Goal: Navigation & Orientation: Find specific page/section

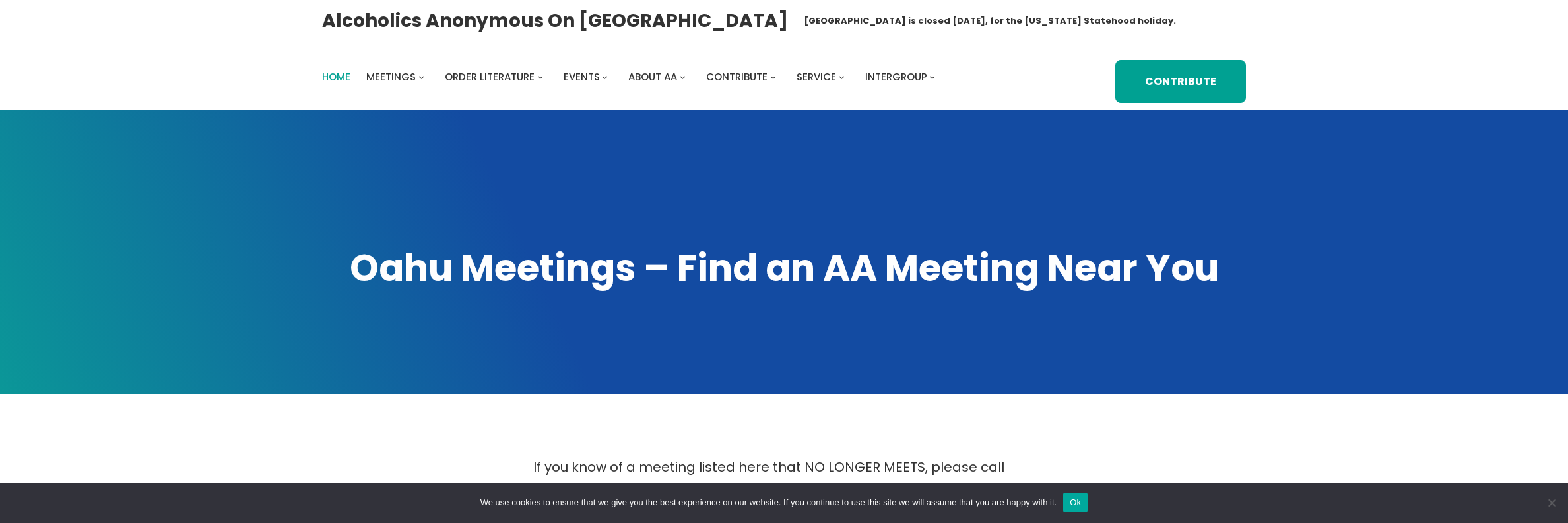
click at [340, 79] on span "Home" at bounding box center [336, 76] width 29 height 14
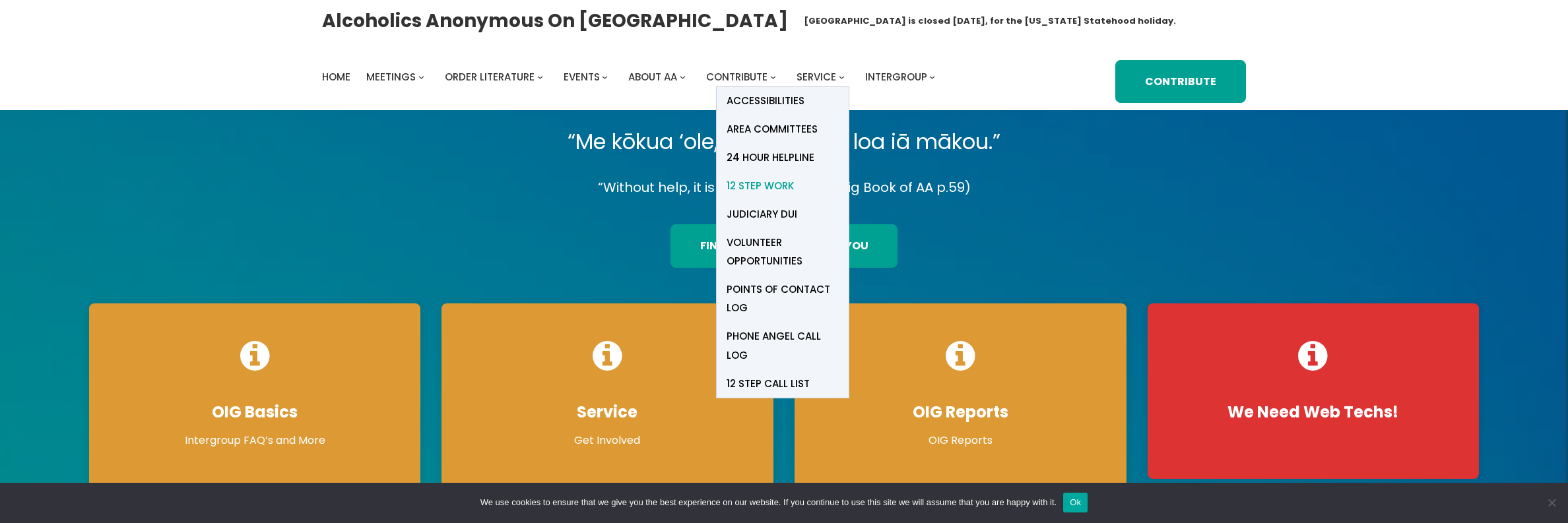
click at [753, 186] on span "12 Step Work" at bounding box center [760, 186] width 67 height 19
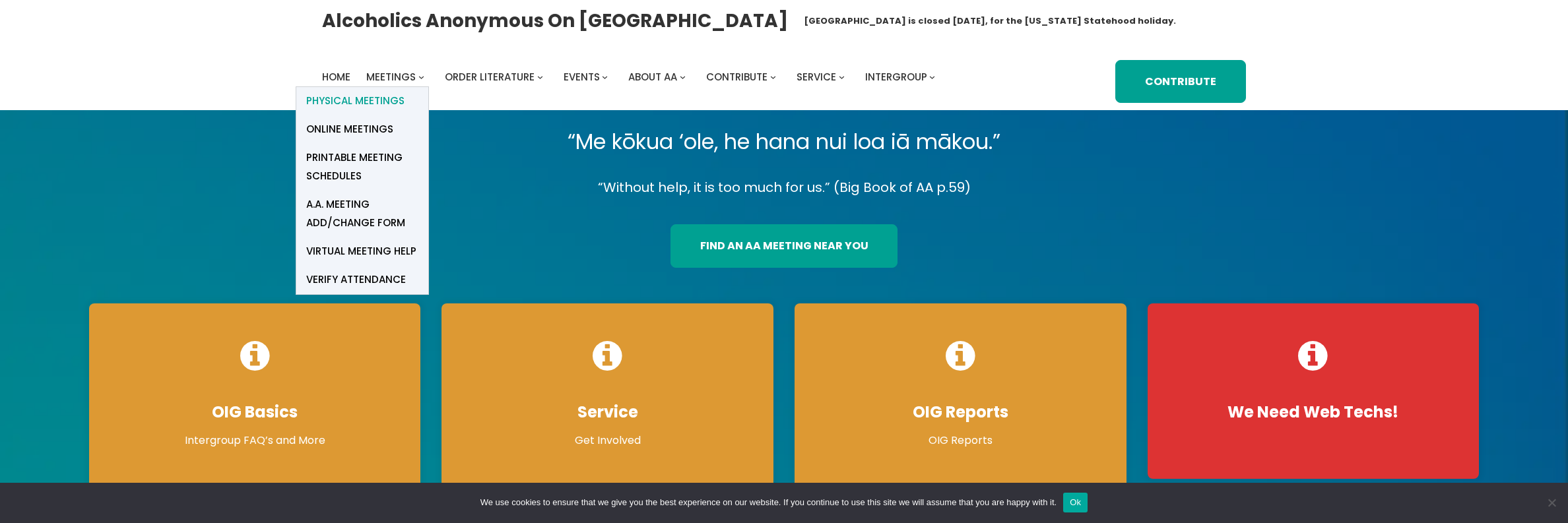
click at [379, 103] on span "Physical Meetings" at bounding box center [355, 101] width 98 height 19
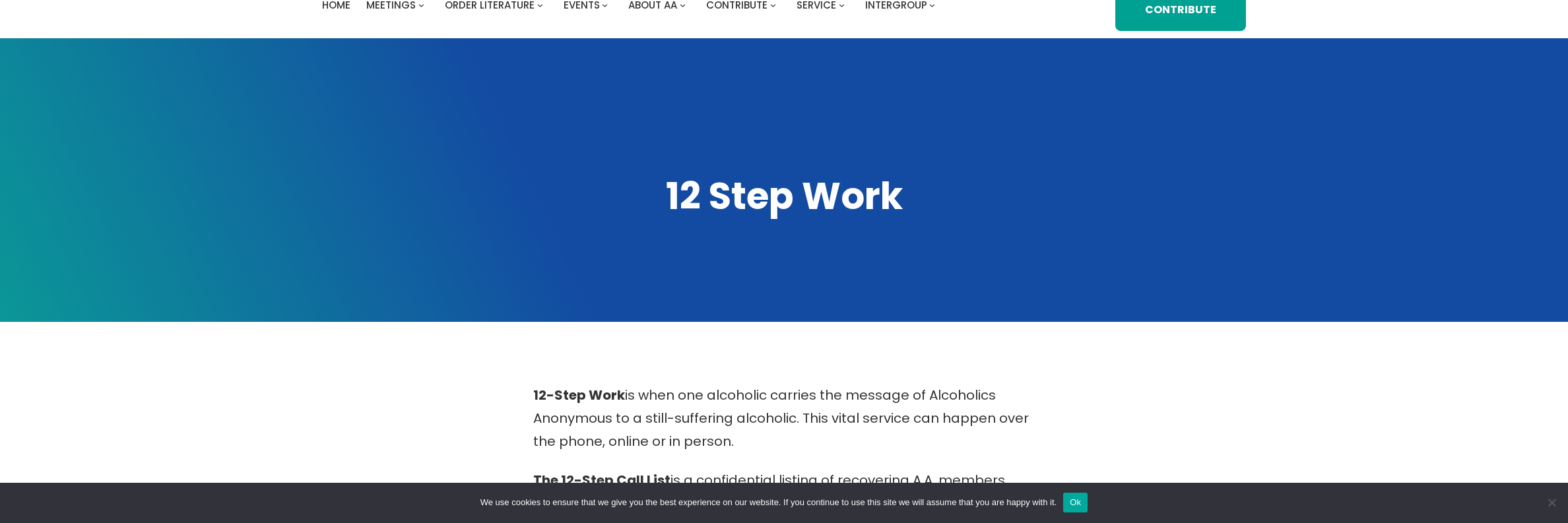
scroll to position [54, 0]
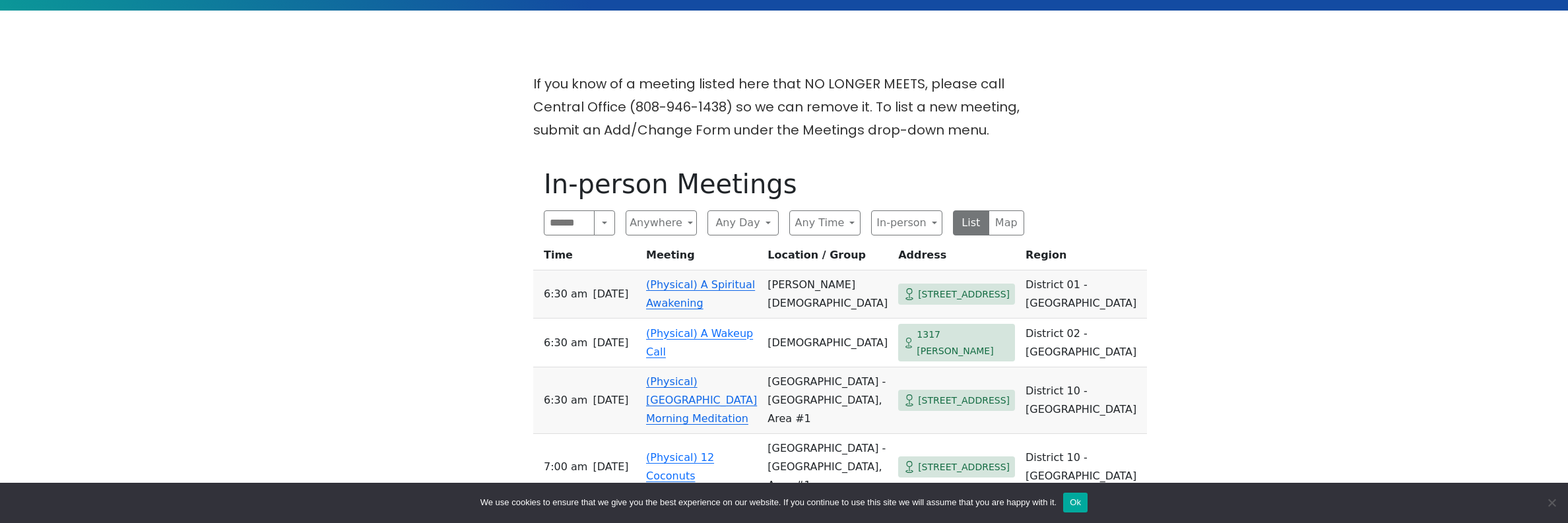
scroll to position [385, 0]
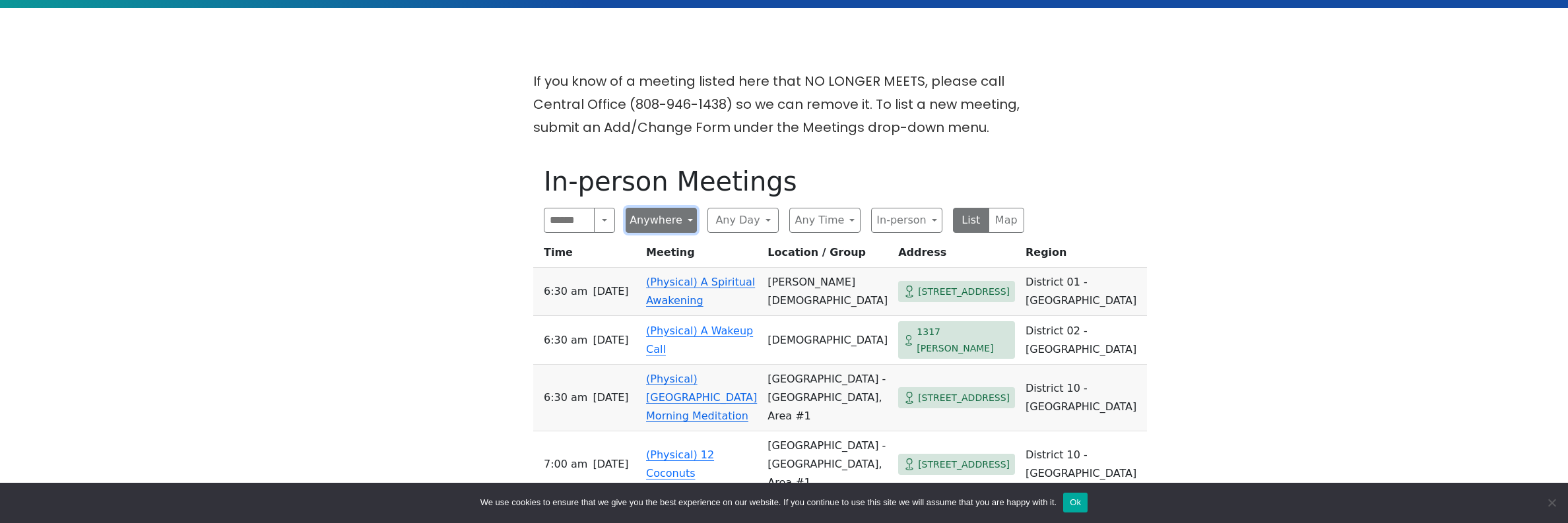
click at [687, 219] on button "Anywhere" at bounding box center [661, 220] width 71 height 25
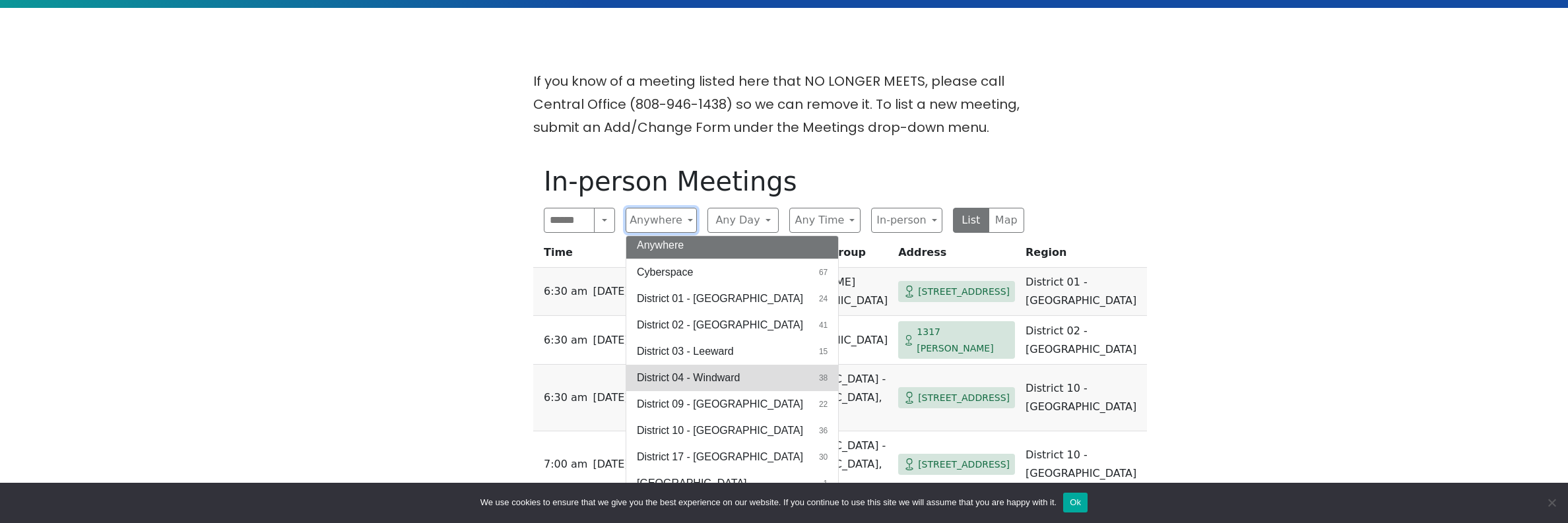
scroll to position [0, 0]
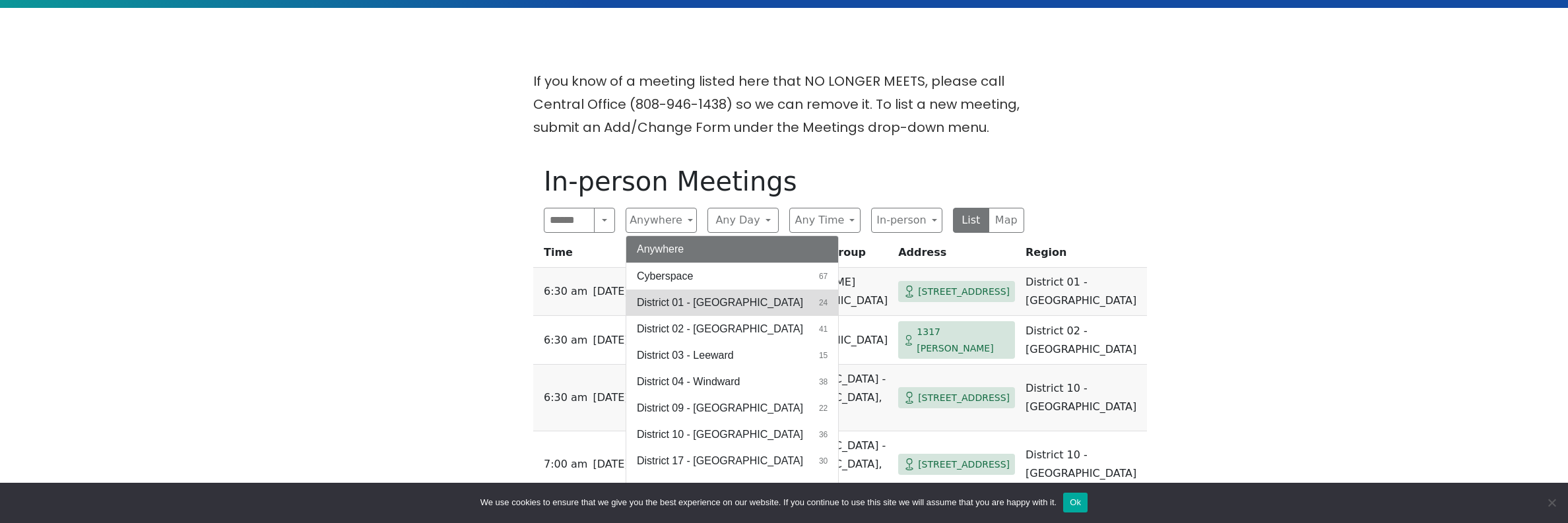
click at [709, 302] on span "District 01 - [GEOGRAPHIC_DATA]" at bounding box center [720, 303] width 166 height 15
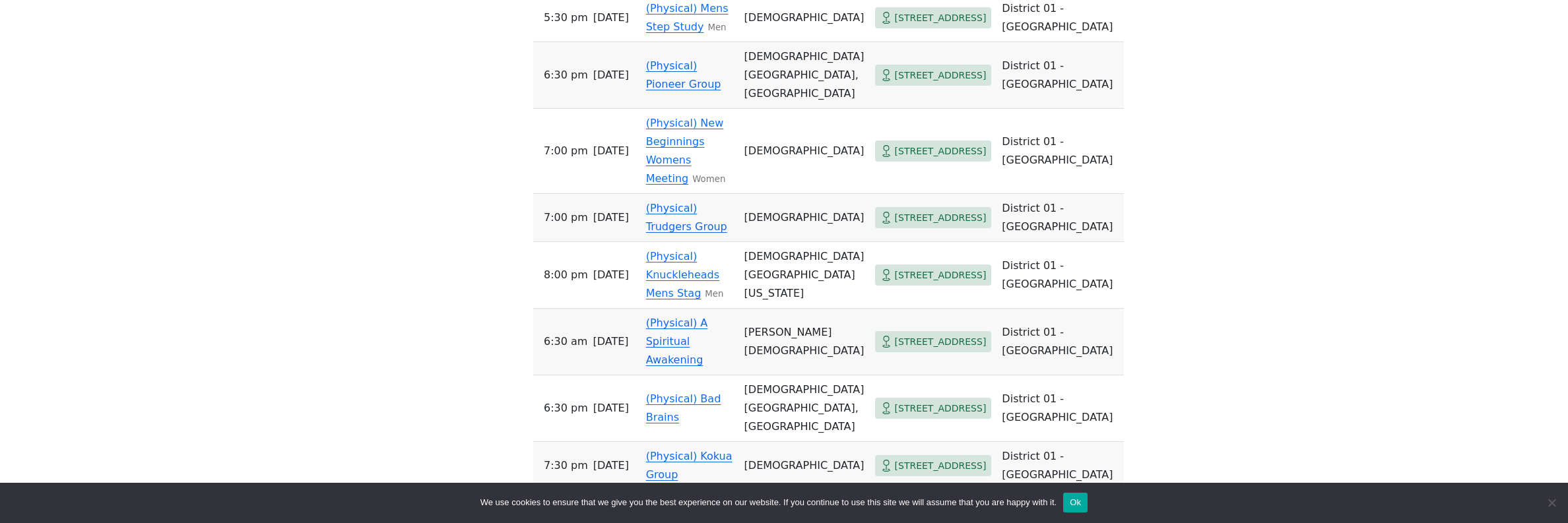
scroll to position [1021, 0]
click at [689, 295] on link "(Physical) Knuckleheads Mens Stag" at bounding box center [683, 272] width 73 height 49
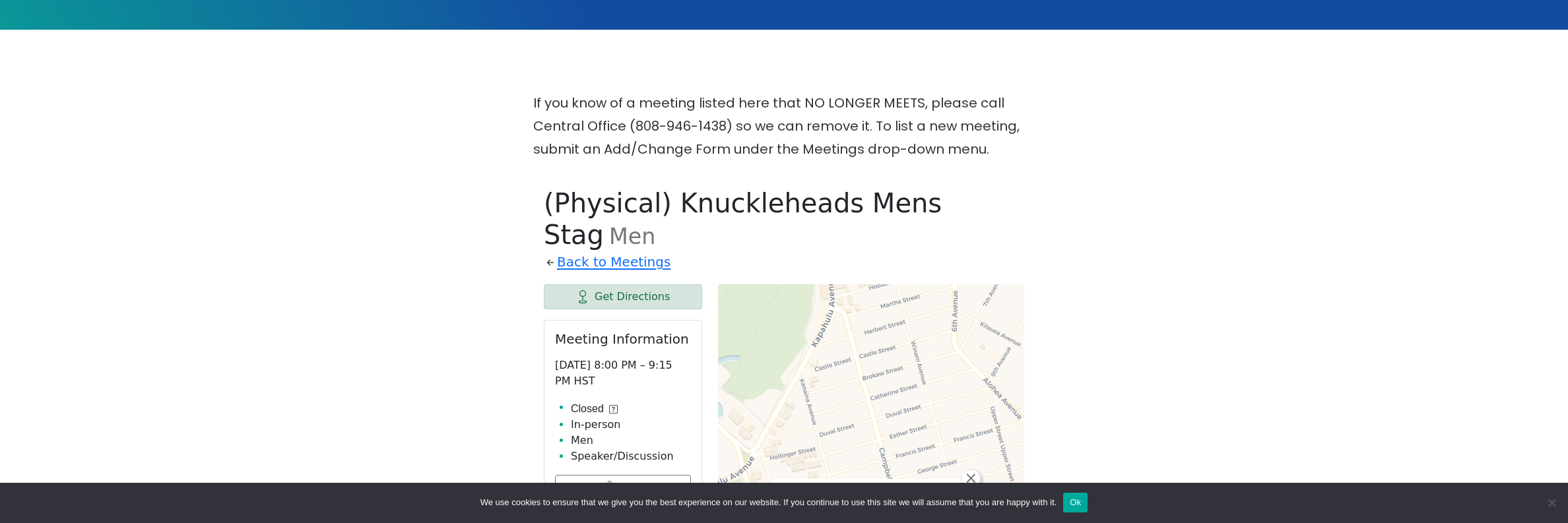
scroll to position [363, 0]
